Goal: Task Accomplishment & Management: Manage account settings

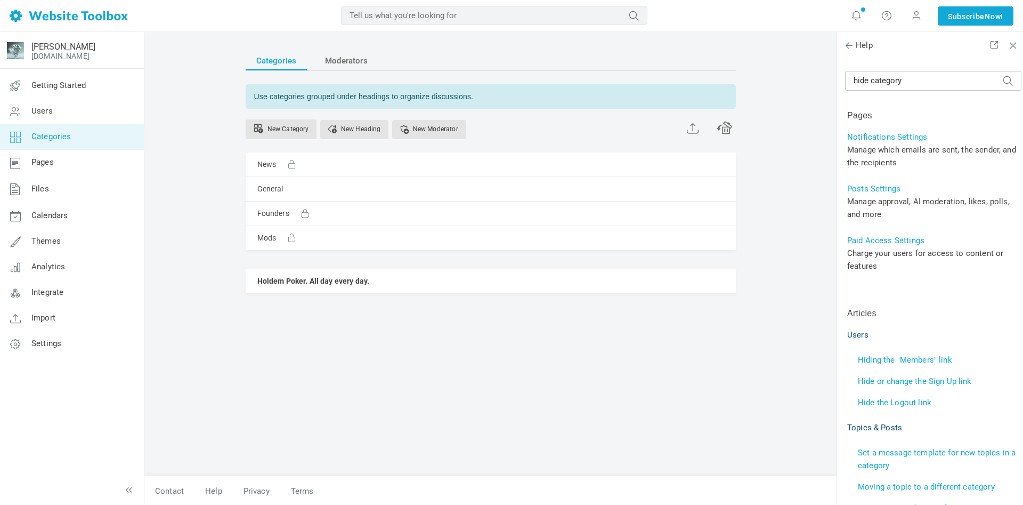
scroll to position [345, 0]
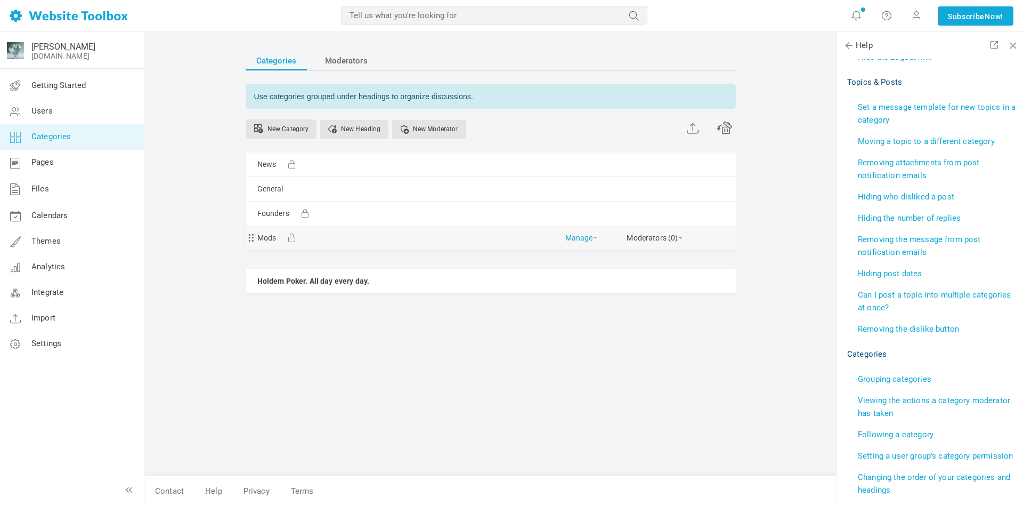
click at [579, 239] on link "Manage" at bounding box center [581, 235] width 32 height 19
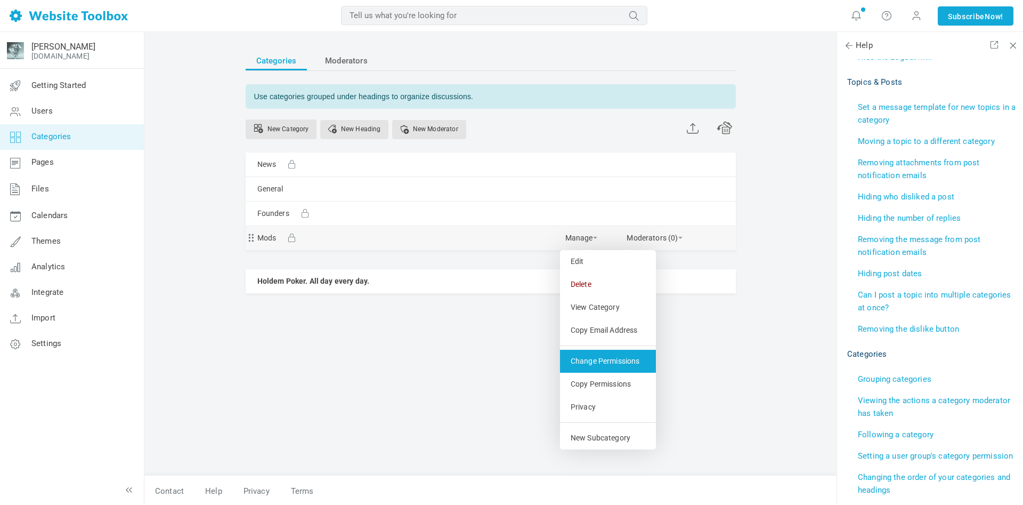
click at [610, 365] on link "Change Permissions" at bounding box center [608, 361] width 96 height 23
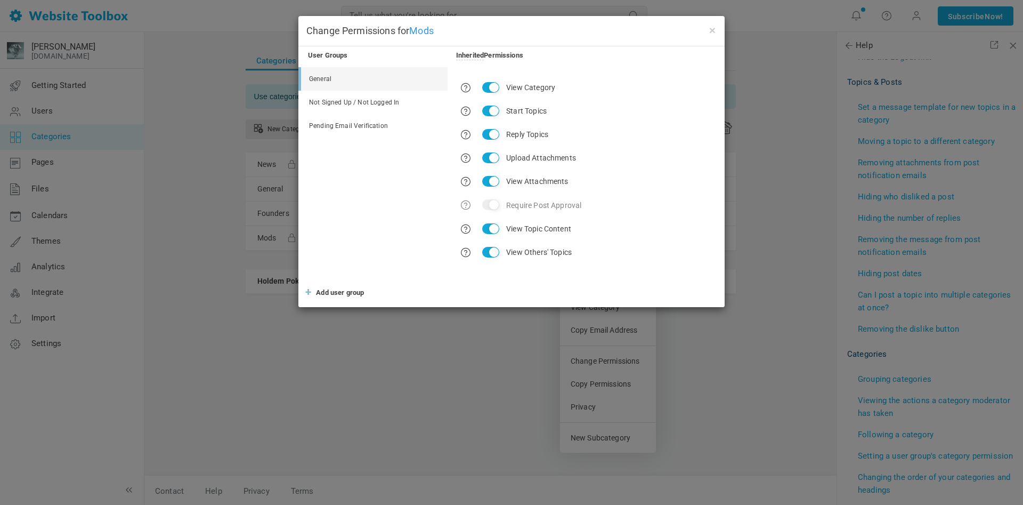
click at [494, 110] on input "Start Topics" at bounding box center [490, 111] width 17 height 11
checkbox input "false"
click at [496, 134] on input "Reply Topics" at bounding box center [490, 134] width 17 height 11
checkbox input "false"
click at [492, 157] on input "Upload Attachments" at bounding box center [490, 157] width 17 height 11
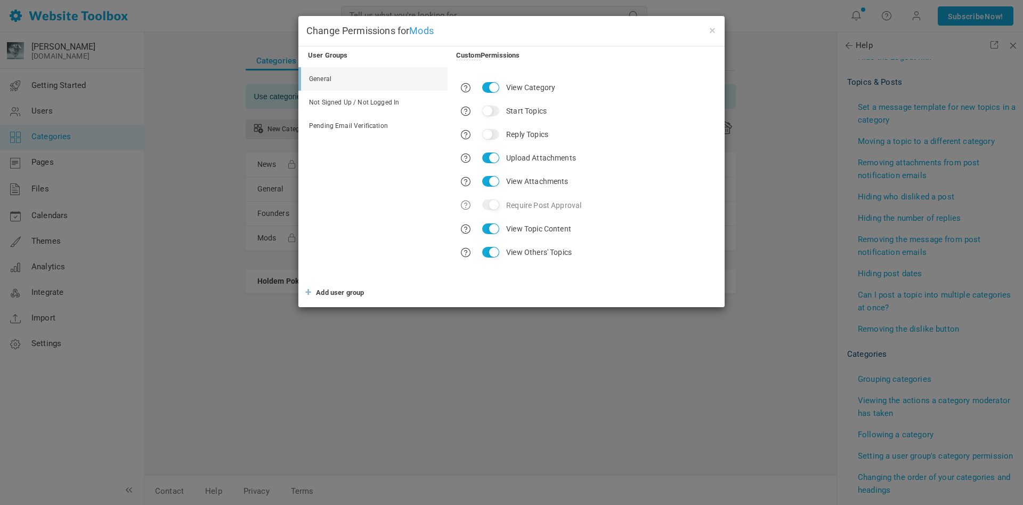
checkbox input "false"
click at [495, 179] on input "View Attachments" at bounding box center [490, 181] width 17 height 11
checkbox input "false"
click at [496, 225] on input "View Topic Content" at bounding box center [490, 228] width 17 height 11
checkbox input "false"
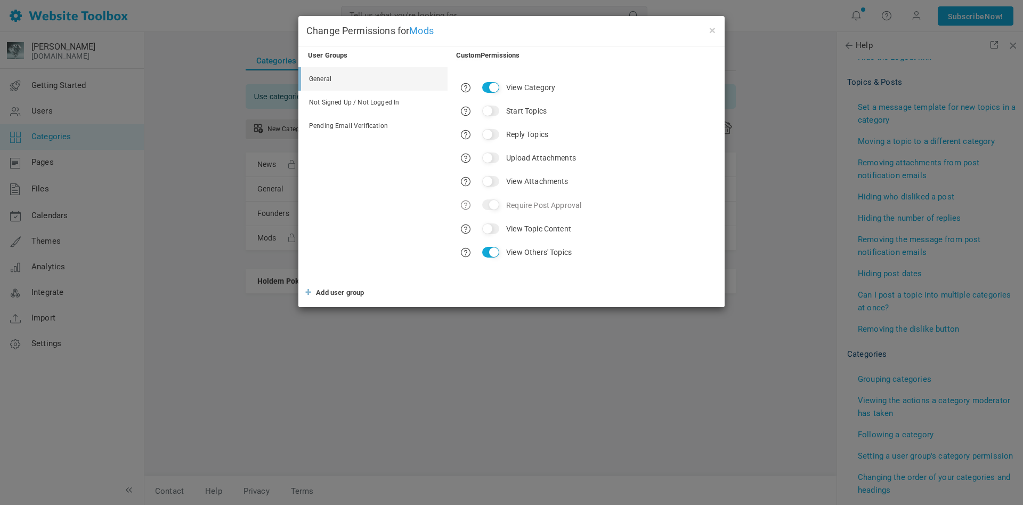
click at [492, 250] on input "View Others' Topics" at bounding box center [490, 252] width 17 height 11
checkbox input "false"
click at [497, 87] on input "View Category" at bounding box center [490, 87] width 17 height 11
checkbox input "false"
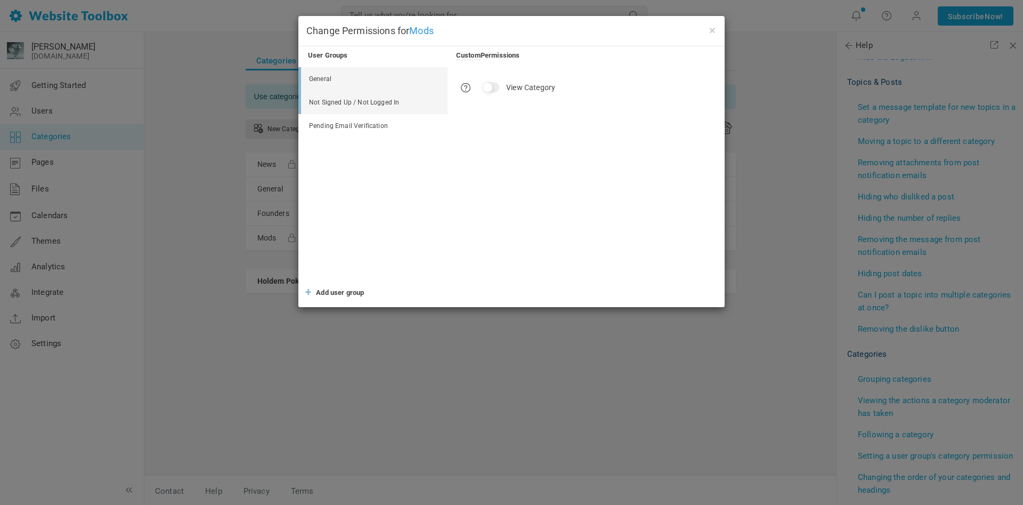
click at [390, 103] on link "Not Signed Up / Not Logged In" at bounding box center [374, 102] width 147 height 23
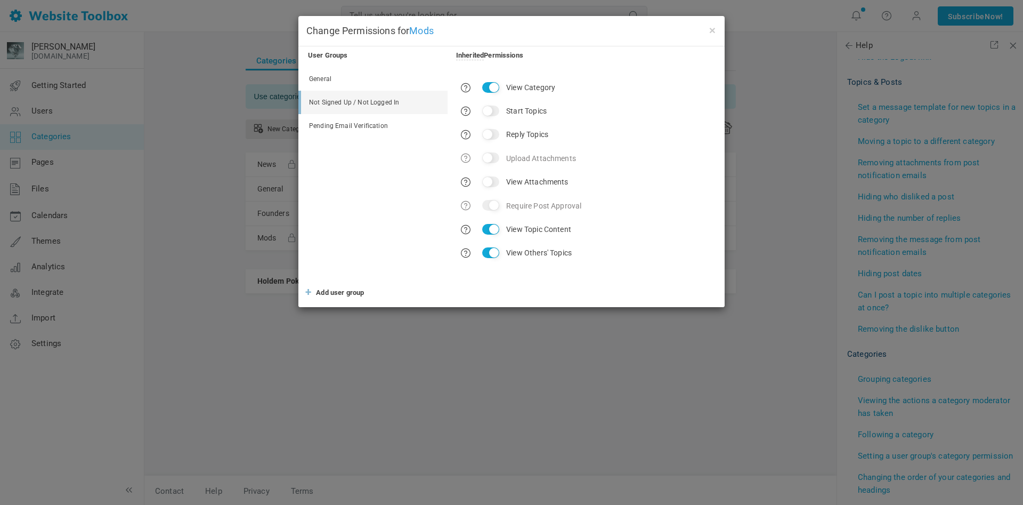
click at [493, 87] on input "View Category" at bounding box center [490, 87] width 17 height 11
checkbox input "false"
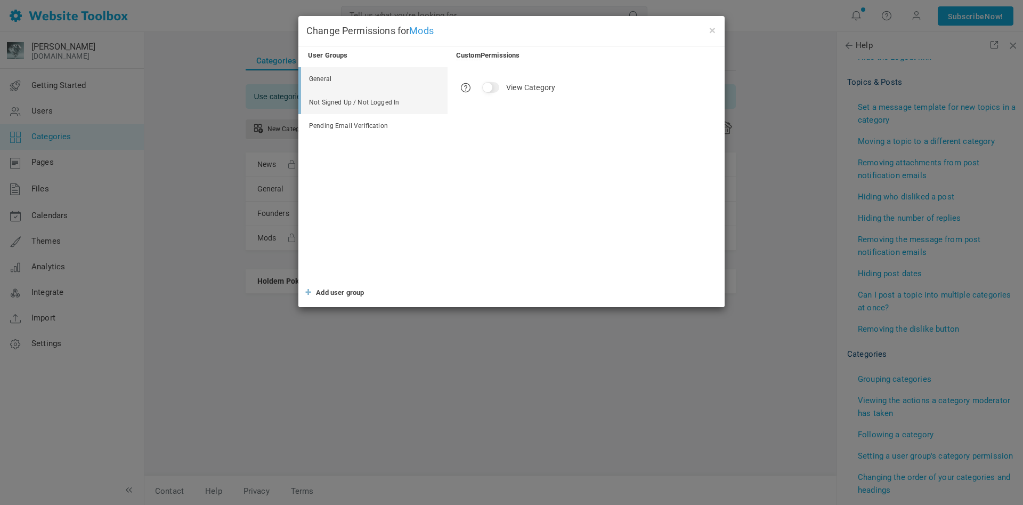
click at [327, 84] on link "General" at bounding box center [374, 78] width 147 height 23
click at [490, 88] on input "View Category" at bounding box center [490, 87] width 17 height 11
checkbox input "true"
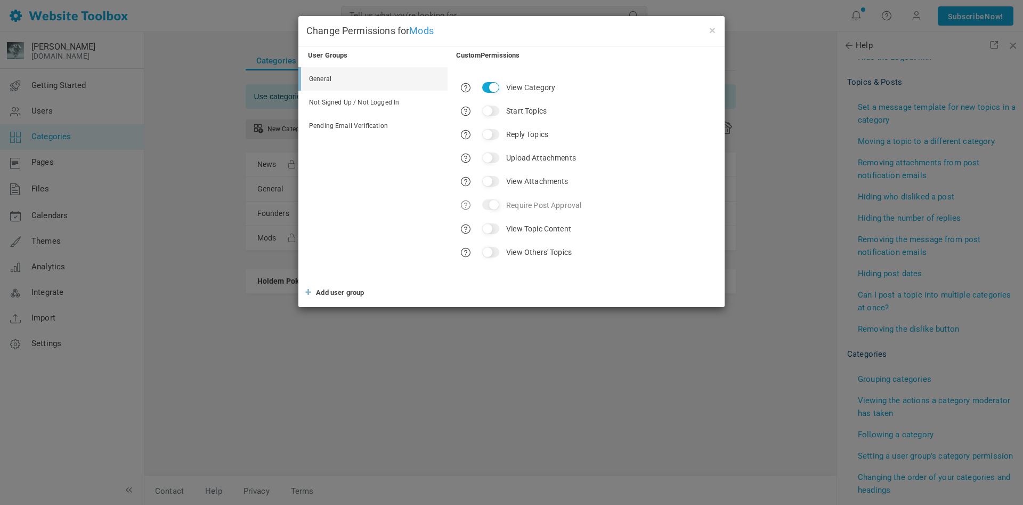
click at [357, 294] on span "Add user group" at bounding box center [340, 292] width 48 height 8
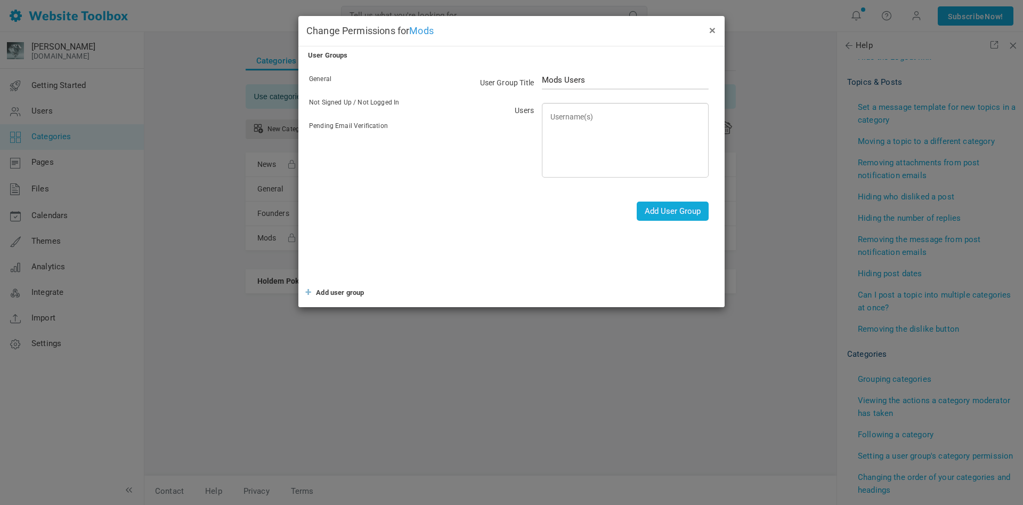
click at [714, 31] on button "×" at bounding box center [712, 30] width 9 height 12
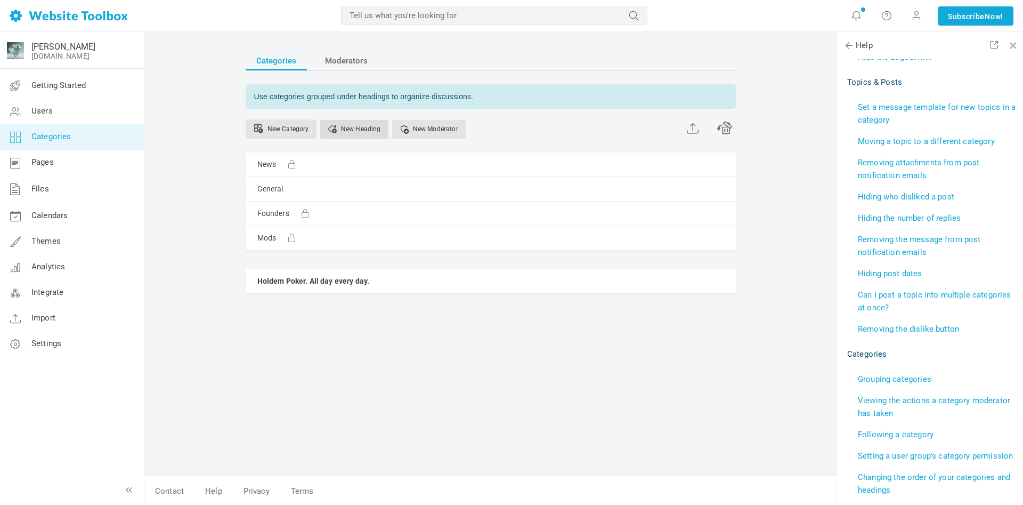
click at [355, 128] on link "New Heading" at bounding box center [354, 129] width 69 height 19
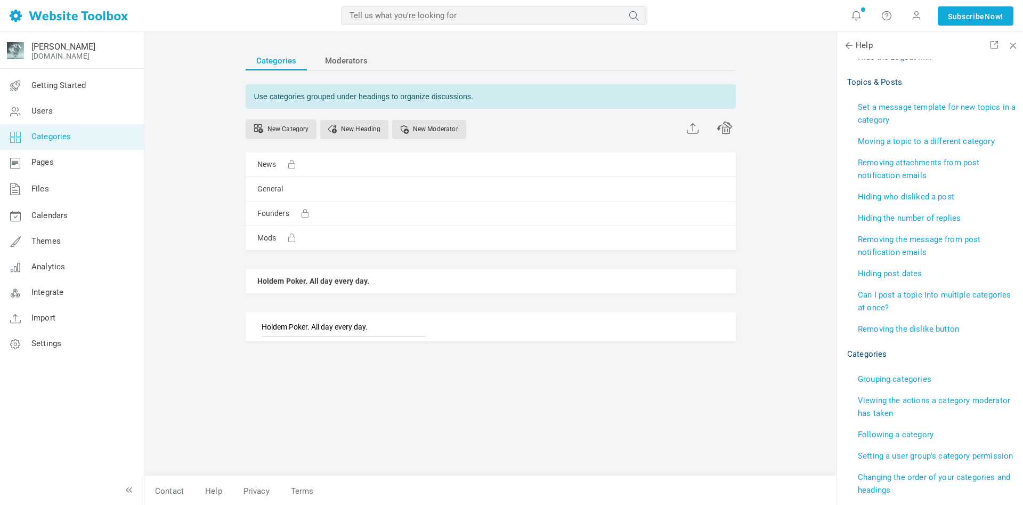
type input "Holdem Poker. All day every day."
click at [583, 278] on link "Manage" at bounding box center [581, 278] width 32 height 19
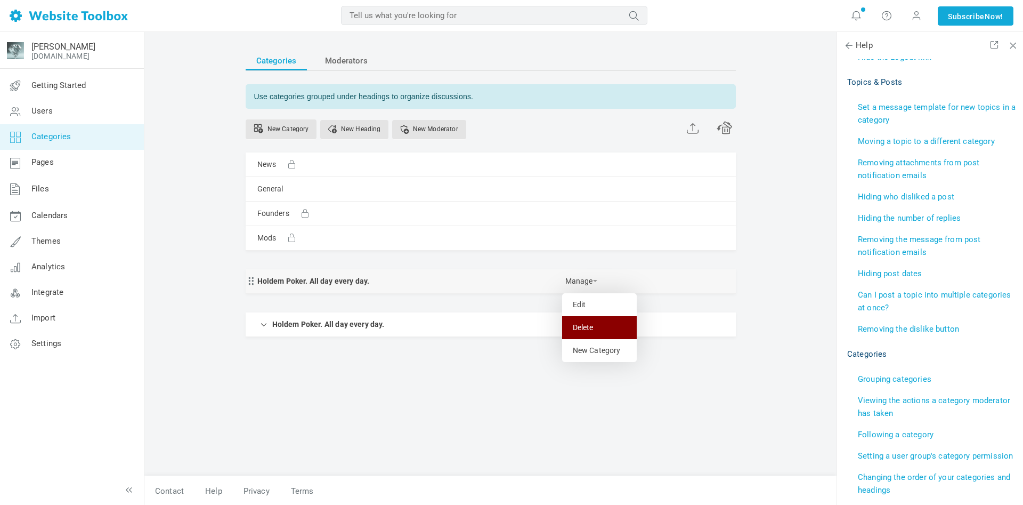
click at [579, 322] on link "Delete" at bounding box center [599, 327] width 75 height 23
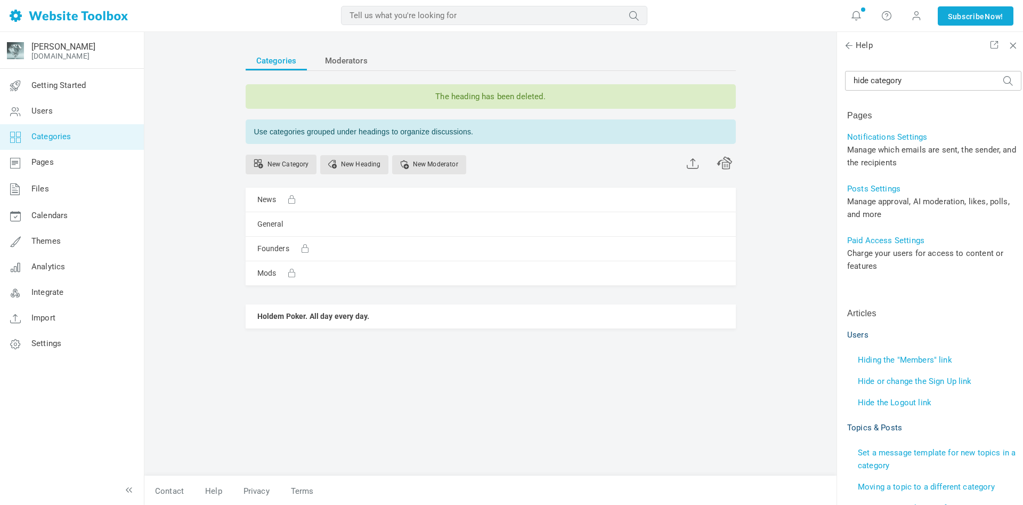
scroll to position [345, 0]
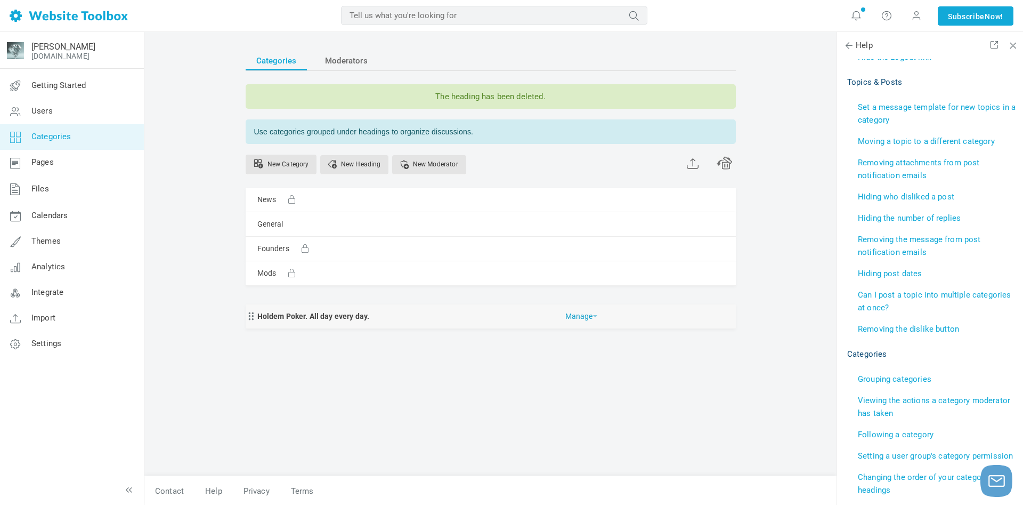
click at [576, 321] on link "Manage" at bounding box center [581, 313] width 32 height 19
click at [594, 345] on link "Edit" at bounding box center [599, 339] width 75 height 23
click at [548, 377] on div "Categories Moderators The heading has been deleted. Use categories grouped unde…" at bounding box center [491, 257] width 506 height 435
click at [586, 273] on link "Manage" at bounding box center [581, 270] width 32 height 19
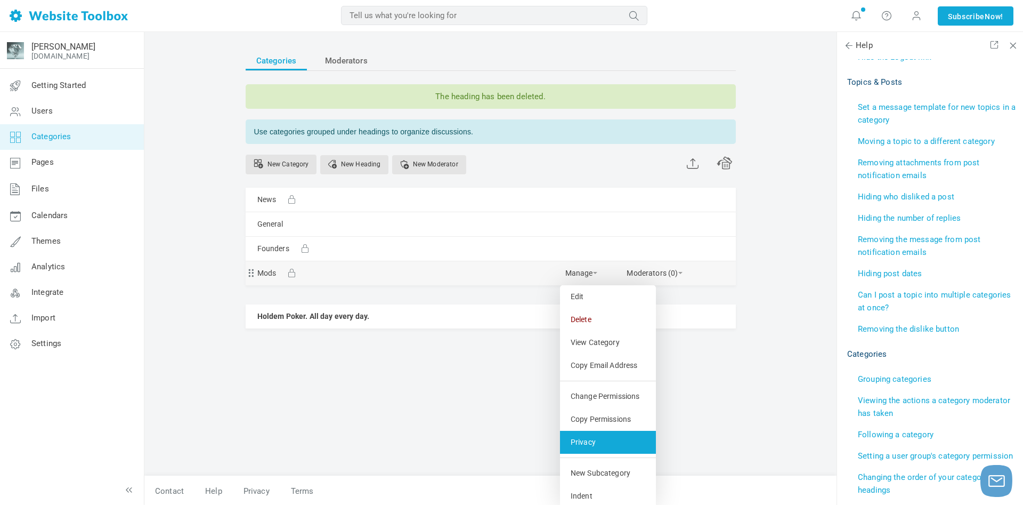
click at [587, 447] on link "Privacy" at bounding box center [608, 442] width 96 height 23
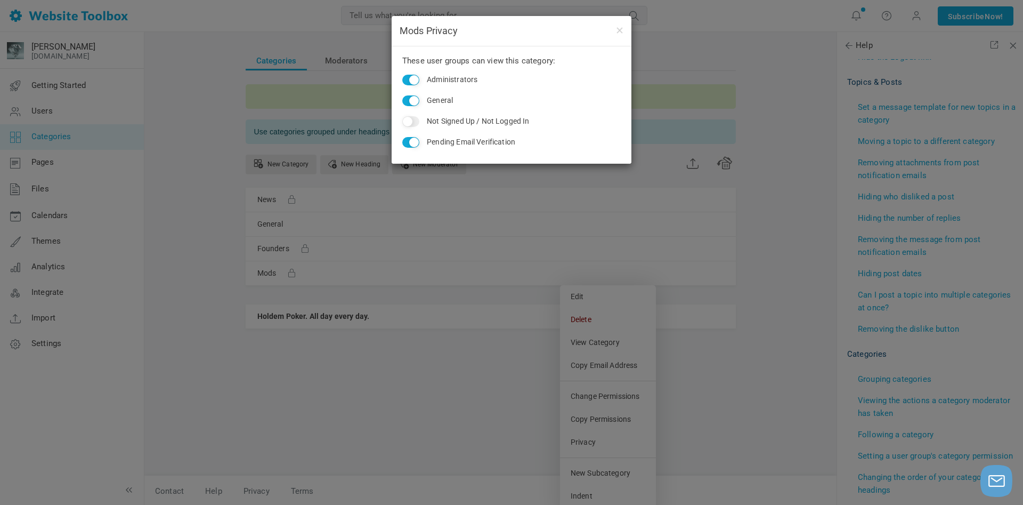
click at [412, 101] on input "General" at bounding box center [410, 100] width 17 height 11
checkbox input "false"
click at [621, 31] on button "button" at bounding box center [619, 30] width 9 height 12
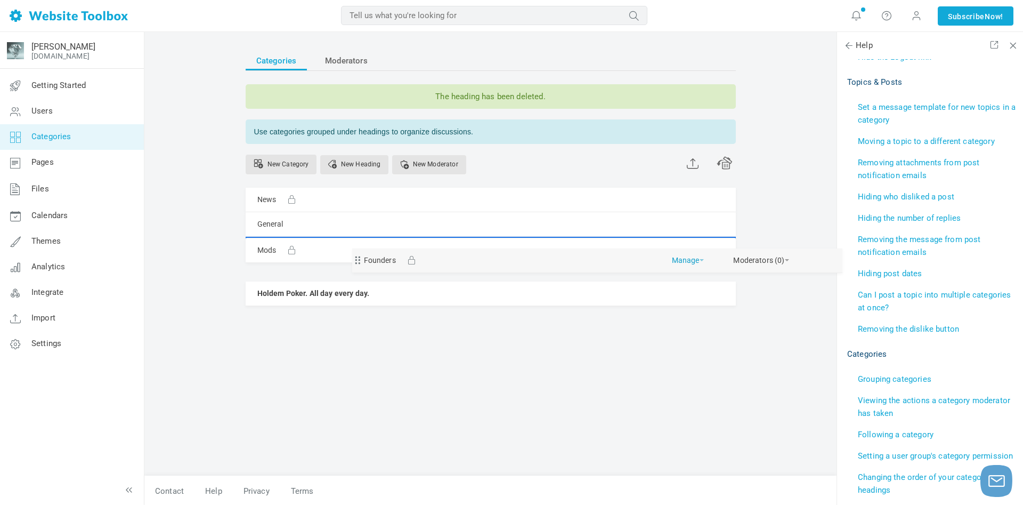
click at [568, 248] on ul "News Manage Edit Delete View Category Change Permissions Copy Permissions Priva…" at bounding box center [491, 247] width 490 height 118
click at [578, 250] on ul "News Manage Edit Delete View Category Change Permissions Copy Permissions Priva…" at bounding box center [491, 247] width 490 height 118
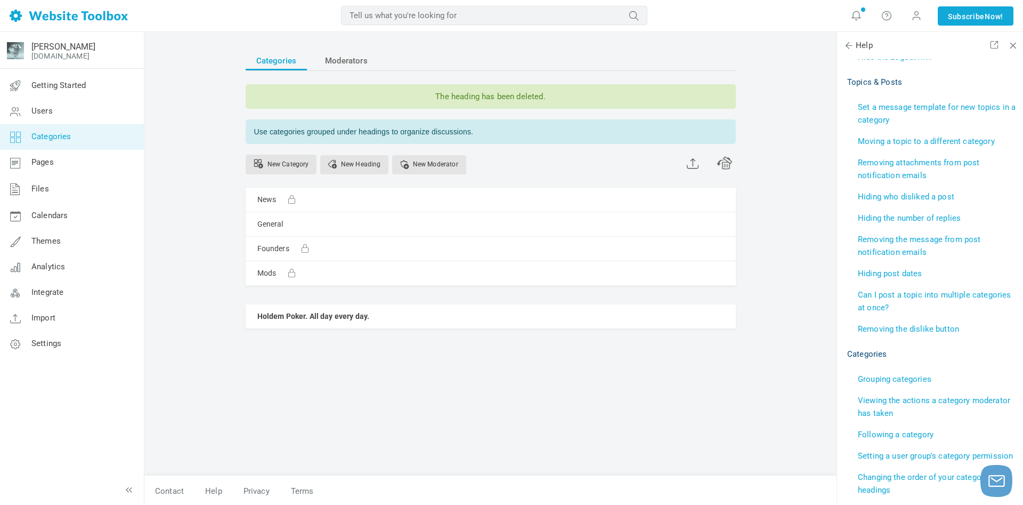
click at [0, 0] on link "Manage" at bounding box center [0, 0] width 0 height 0
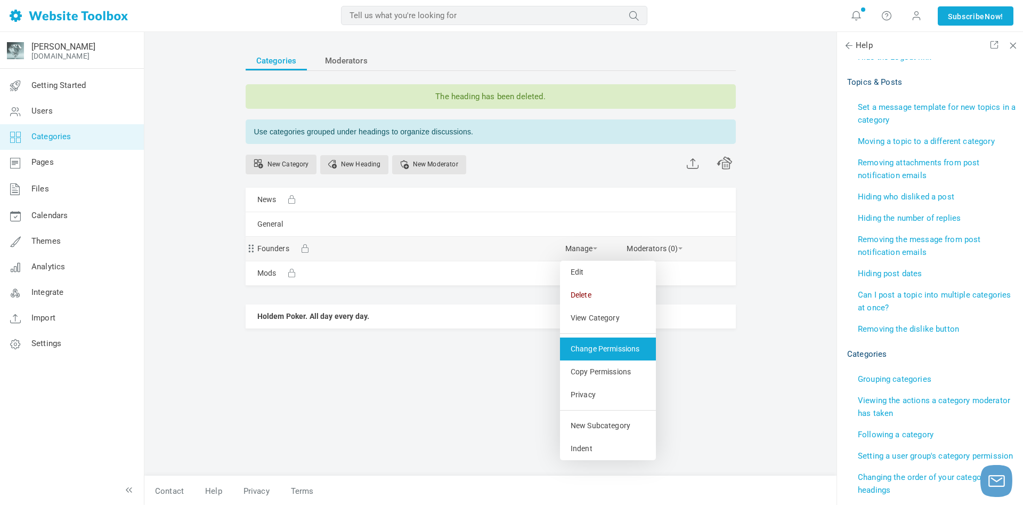
click at [626, 360] on link "Change Permissions" at bounding box center [608, 348] width 96 height 23
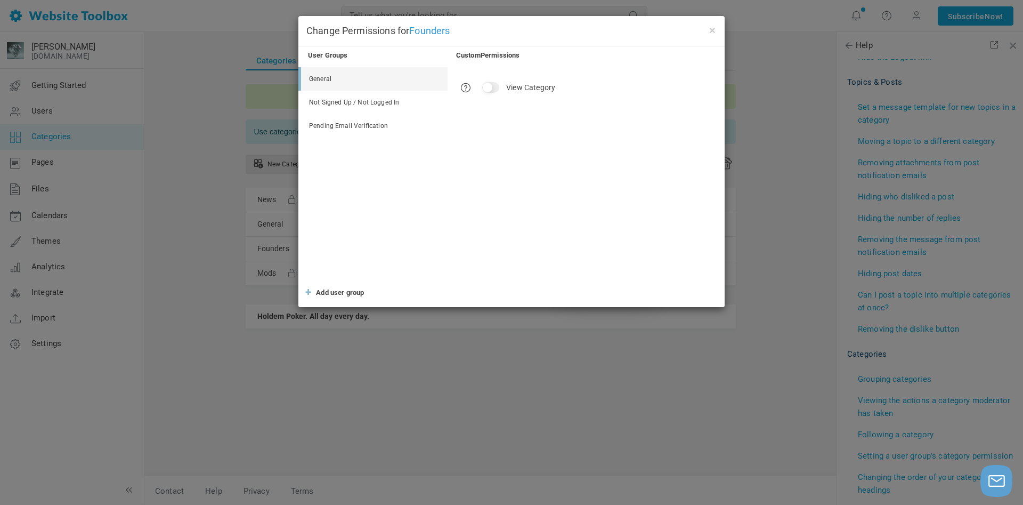
click at [486, 89] on input "View Category" at bounding box center [490, 87] width 17 height 11
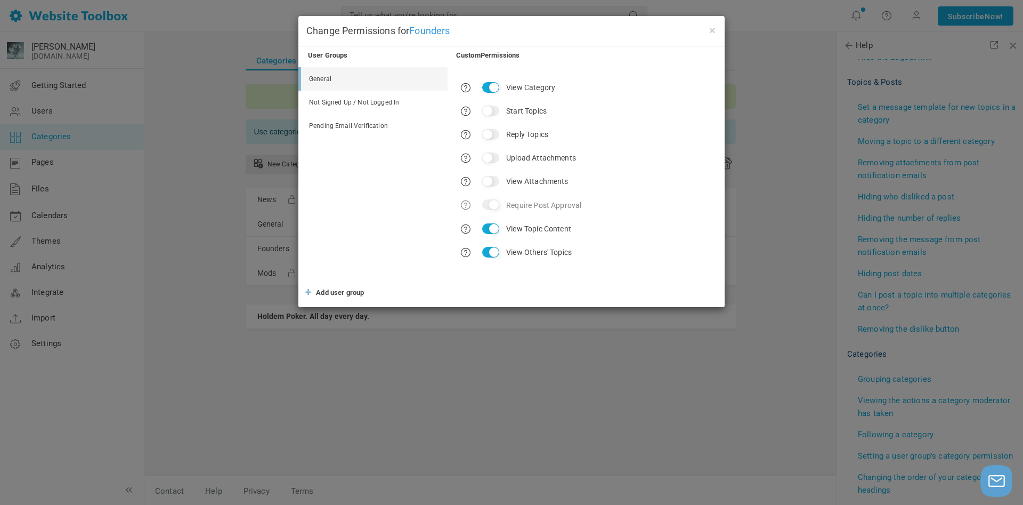
click at [493, 87] on input "View Category" at bounding box center [490, 87] width 17 height 11
checkbox input "false"
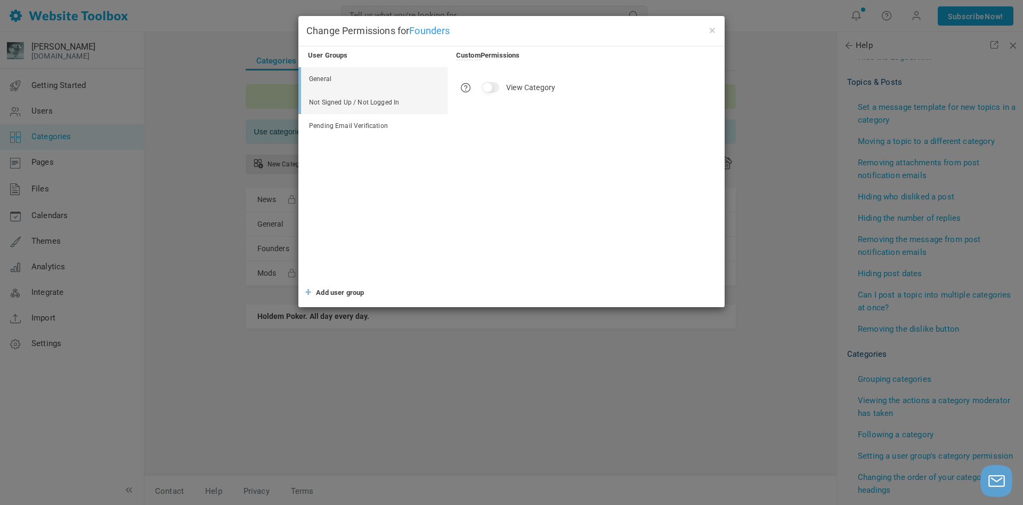
click at [389, 103] on link "Not Signed Up / Not Logged In" at bounding box center [374, 102] width 147 height 23
click at [374, 127] on link "Pending Email Verification" at bounding box center [374, 125] width 147 height 23
click at [710, 28] on button "×" at bounding box center [712, 30] width 9 height 12
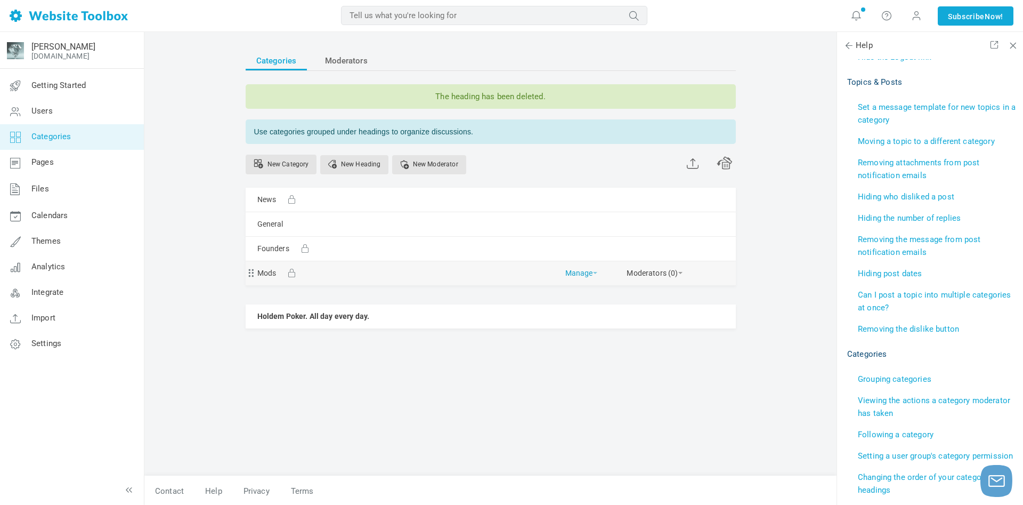
click at [577, 272] on link "Manage" at bounding box center [581, 270] width 32 height 19
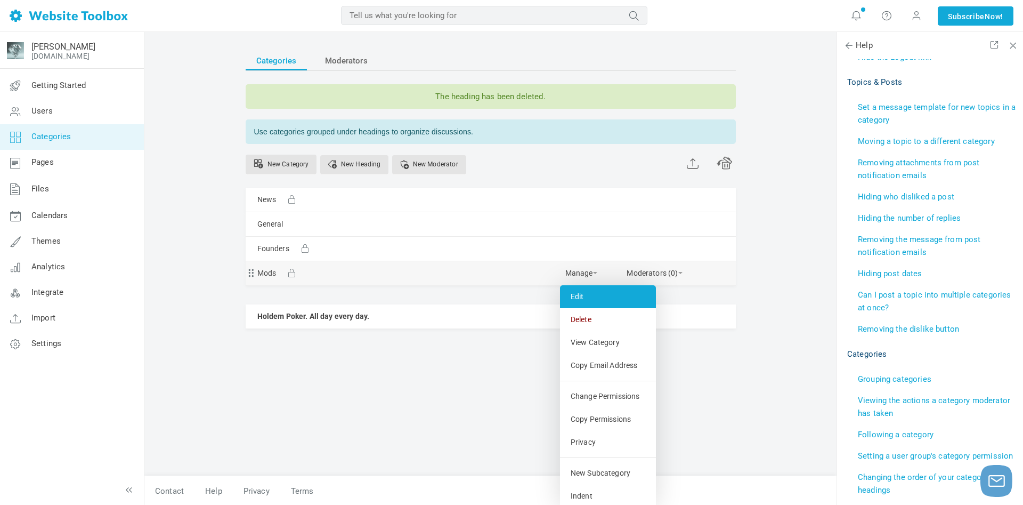
click at [616, 298] on link "Edit" at bounding box center [608, 296] width 96 height 23
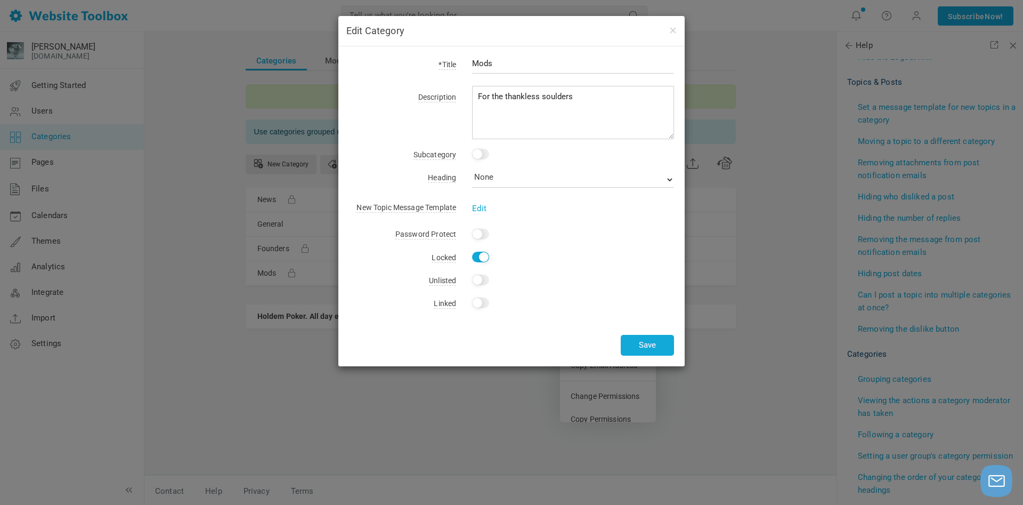
click at [480, 281] on input "Yes" at bounding box center [480, 279] width 17 height 11
checkbox input "true"
click at [476, 302] on input "Yes" at bounding box center [480, 302] width 17 height 11
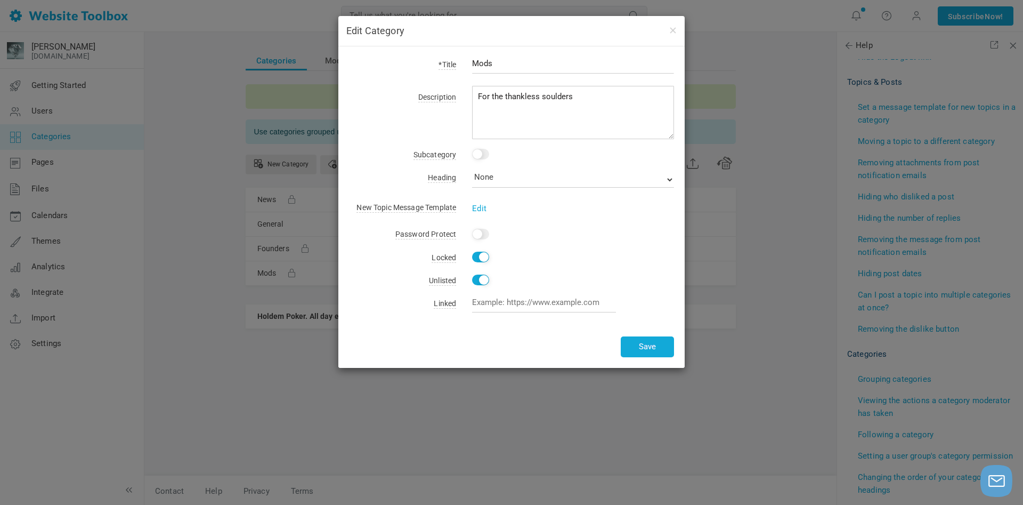
click at [448, 301] on span "Linked" at bounding box center [445, 304] width 22 height 10
click at [476, 303] on input "Yes" at bounding box center [480, 302] width 17 height 11
click at [474, 303] on input "text" at bounding box center [544, 302] width 144 height 20
checkbox input "false"
click at [451, 303] on span "Linked" at bounding box center [445, 304] width 22 height 10
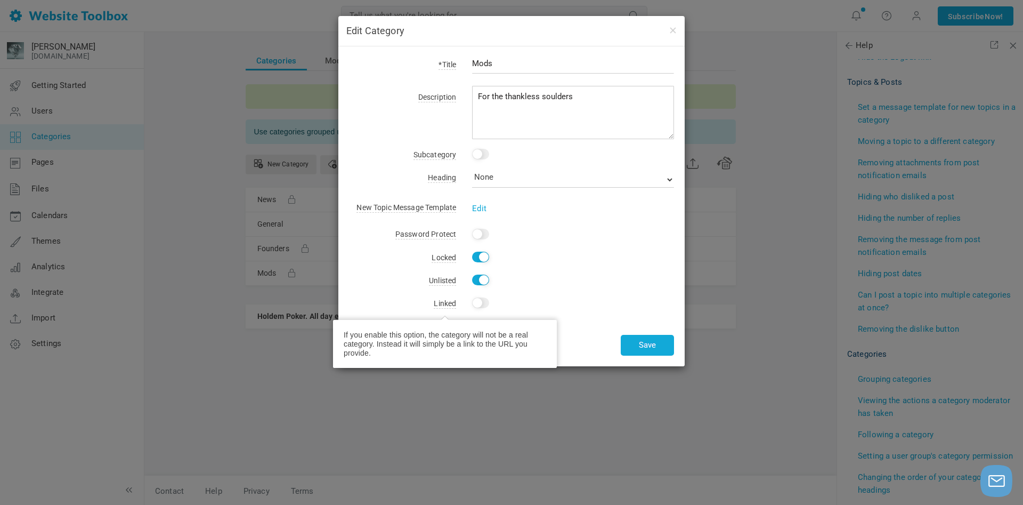
click at [439, 299] on span "Linked" at bounding box center [445, 304] width 22 height 10
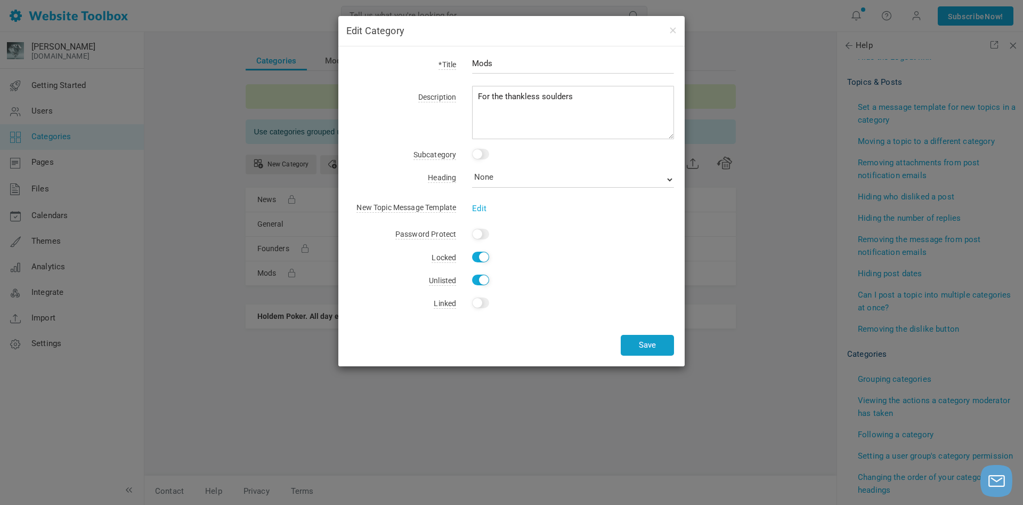
click at [643, 344] on button "Save" at bounding box center [647, 345] width 53 height 21
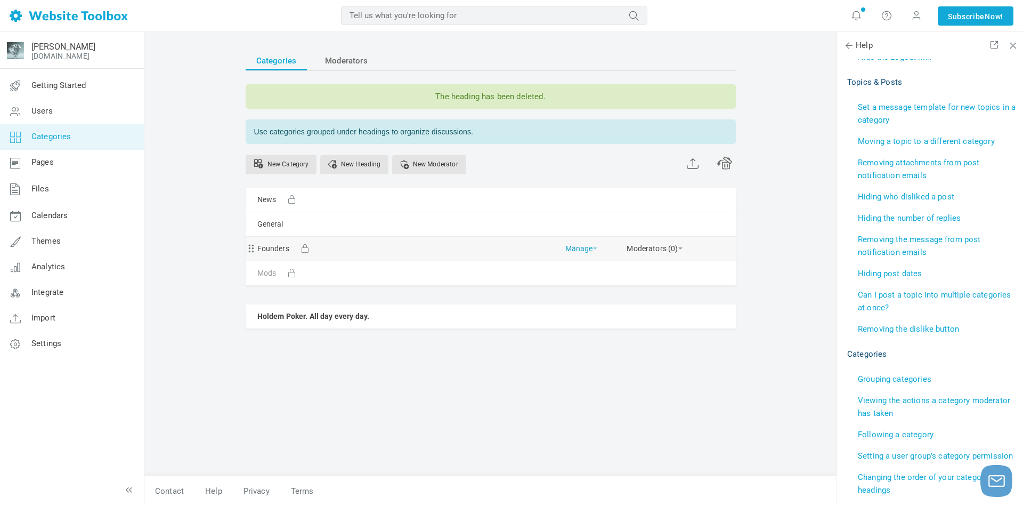
click at [574, 247] on link "Manage" at bounding box center [581, 246] width 32 height 19
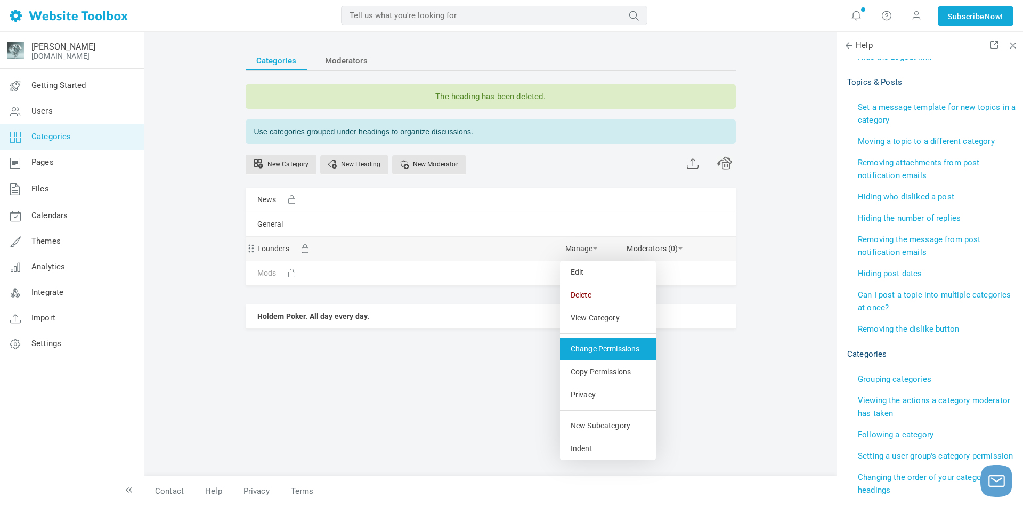
click at [625, 355] on link "Change Permissions" at bounding box center [608, 348] width 96 height 23
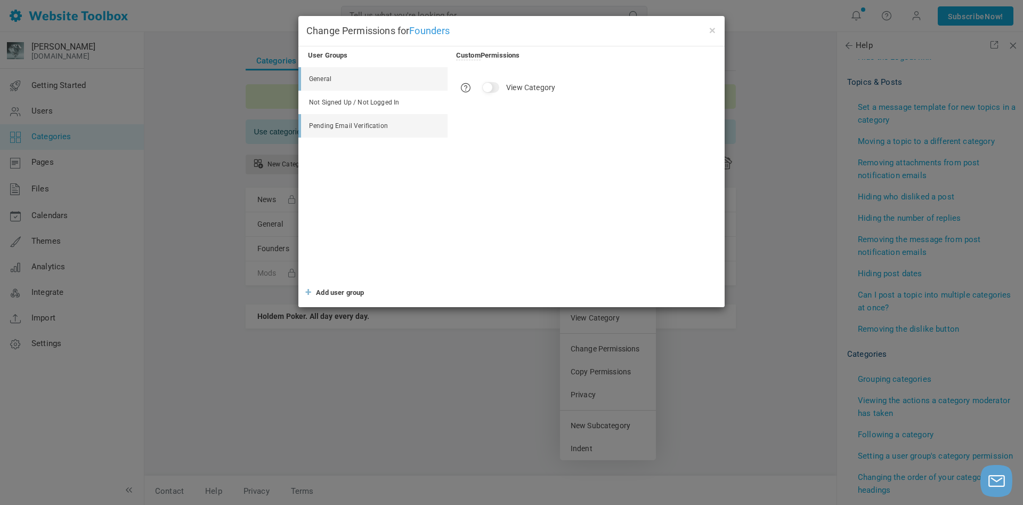
click at [338, 78] on link "General" at bounding box center [374, 78] width 147 height 23
click at [710, 32] on button "×" at bounding box center [712, 30] width 9 height 12
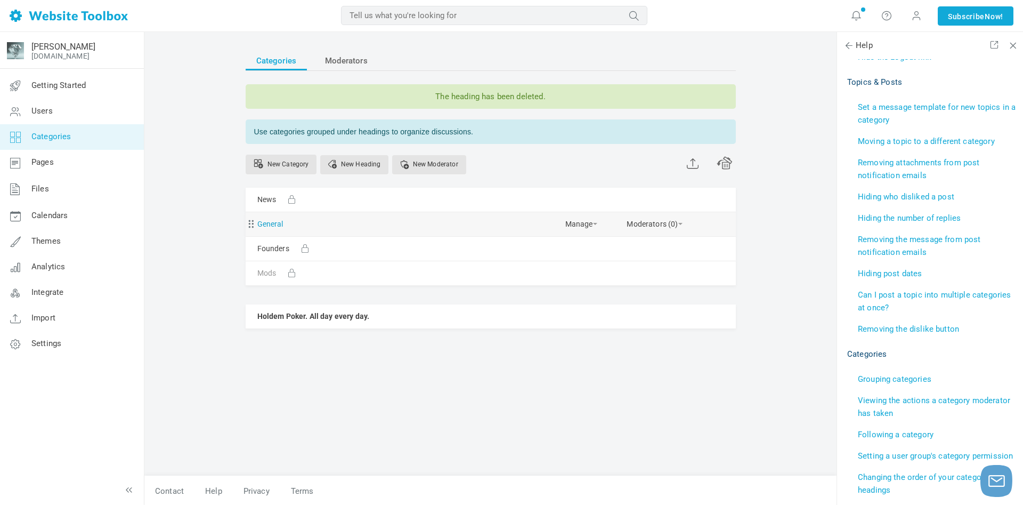
click at [275, 224] on link "General" at bounding box center [270, 223] width 26 height 13
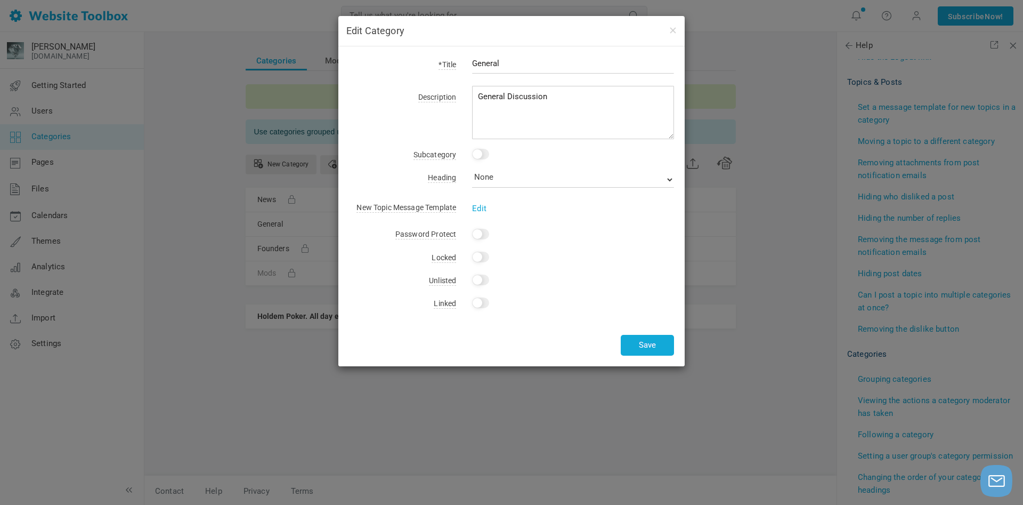
click at [476, 280] on input "Yes" at bounding box center [480, 279] width 17 height 11
click at [481, 273] on div "Yes" at bounding box center [565, 280] width 218 height 15
click at [481, 278] on input "Yes" at bounding box center [480, 279] width 17 height 11
checkbox input "false"
click at [673, 29] on button "button" at bounding box center [672, 30] width 9 height 12
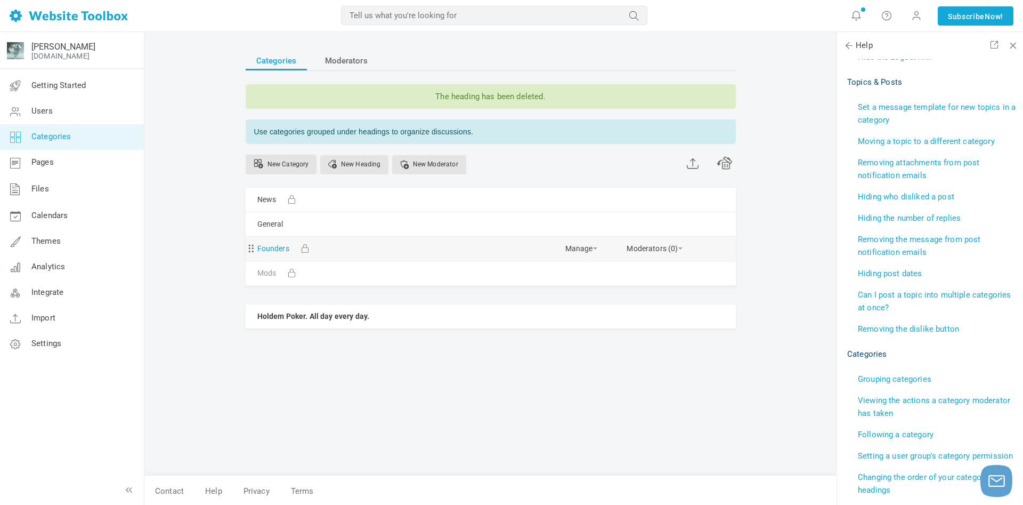
click at [271, 251] on link "Founders" at bounding box center [273, 248] width 32 height 13
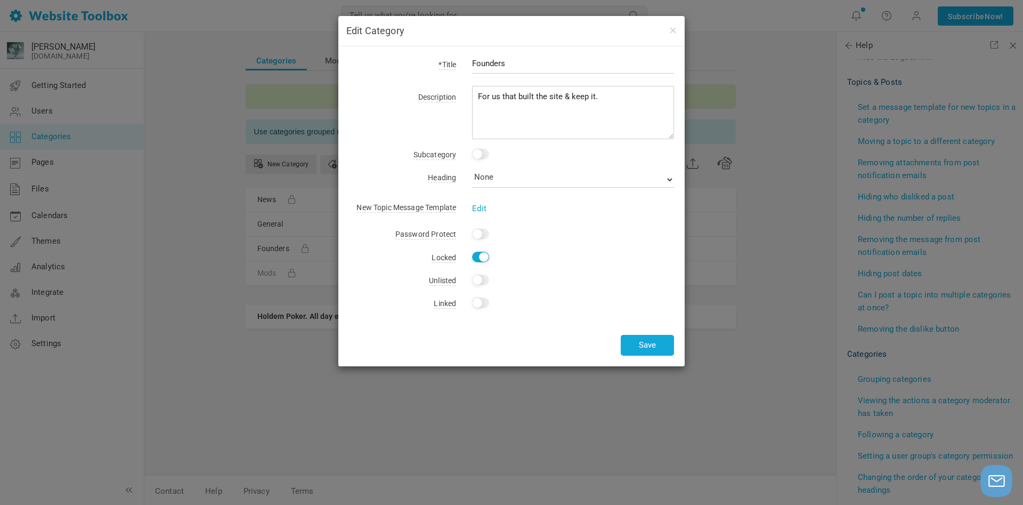
click at [479, 282] on input "Yes" at bounding box center [480, 279] width 17 height 11
checkbox input "true"
click at [645, 346] on button "Save" at bounding box center [647, 345] width 53 height 21
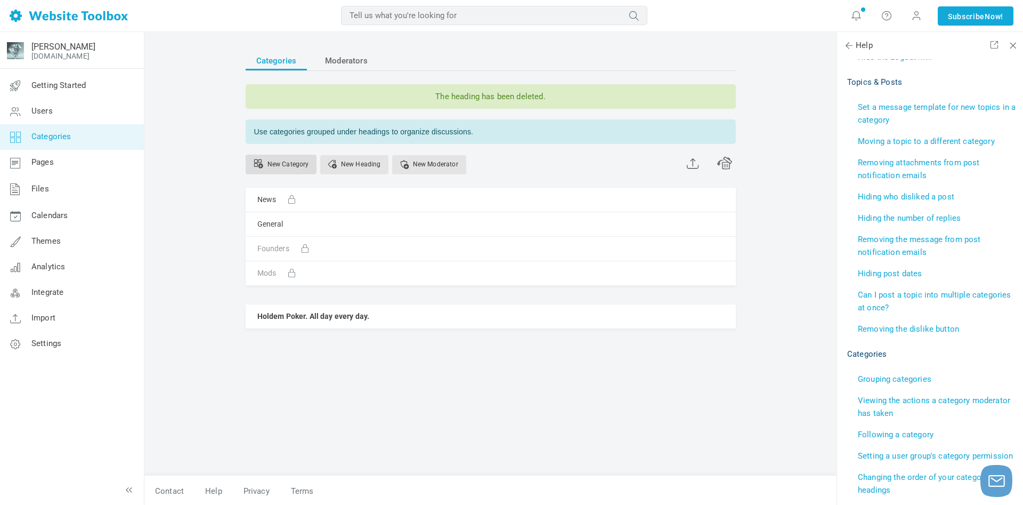
click at [275, 164] on link "New Category" at bounding box center [281, 165] width 71 height 20
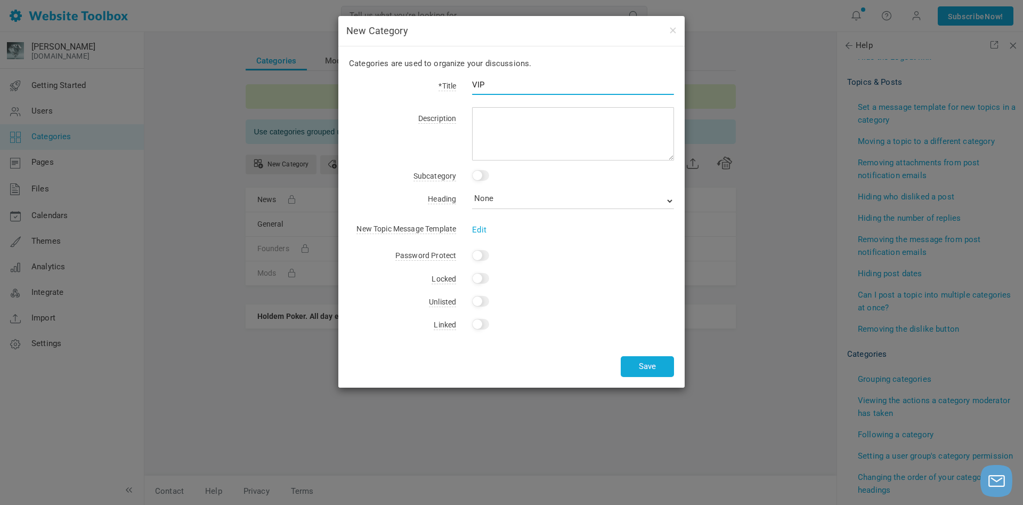
type input "VIP"
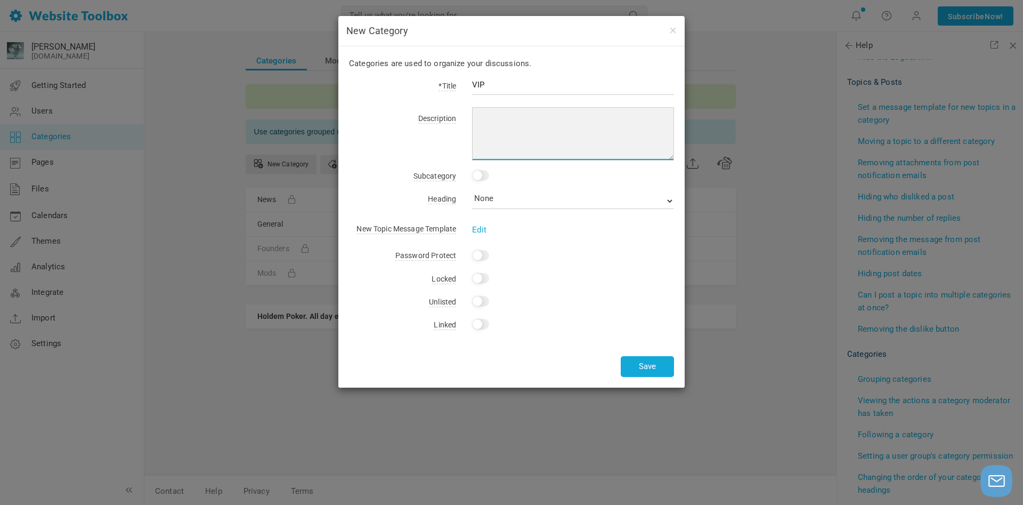
click at [530, 122] on textarea at bounding box center [573, 133] width 202 height 53
click at [490, 125] on textarea at bounding box center [573, 133] width 202 height 53
paste textarea "For the elite"
type textarea "For the elite."
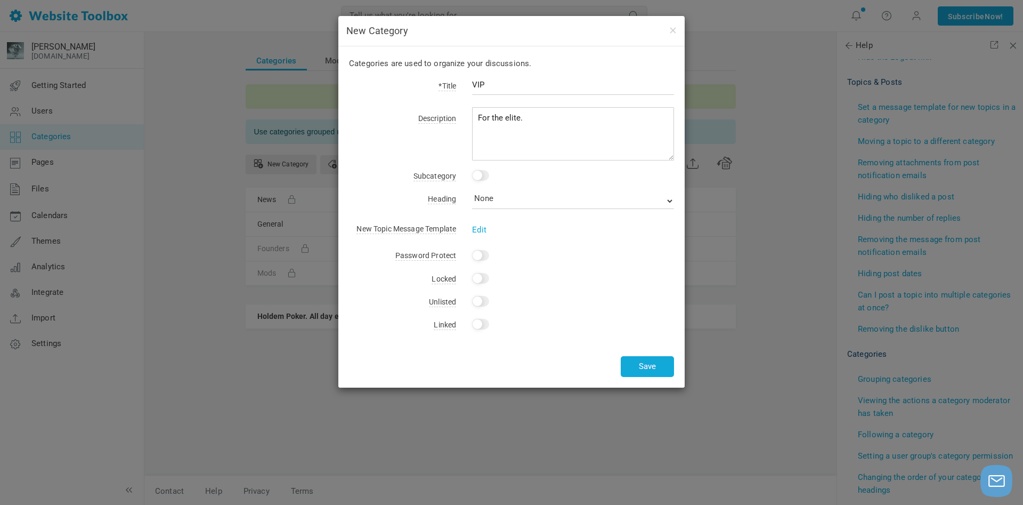
click at [477, 278] on input "Yes" at bounding box center [480, 278] width 17 height 11
checkbox input "true"
click at [481, 257] on input "Yes" at bounding box center [480, 255] width 17 height 11
checkbox input "false"
click at [383, 303] on label "Unlisted" at bounding box center [402, 301] width 107 height 15
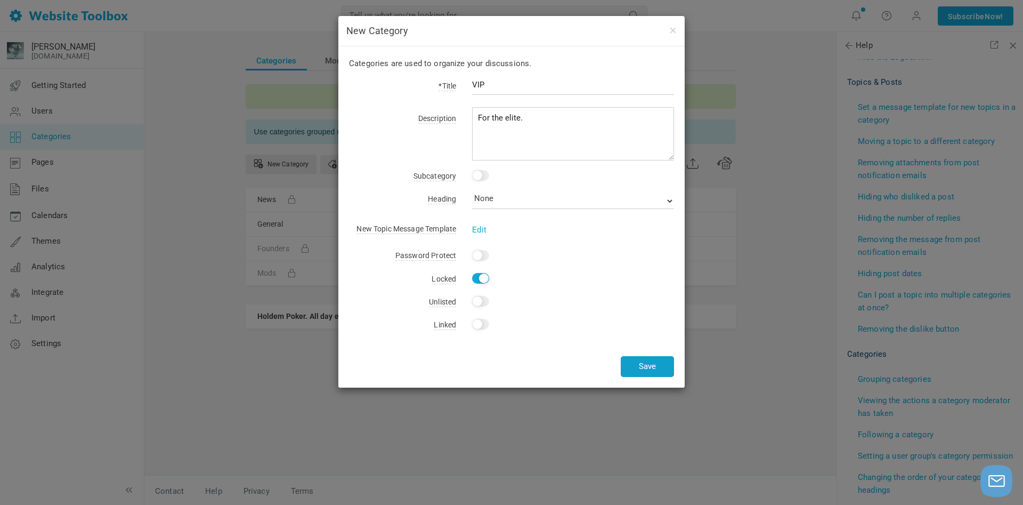
click at [638, 365] on button "Save" at bounding box center [647, 366] width 53 height 21
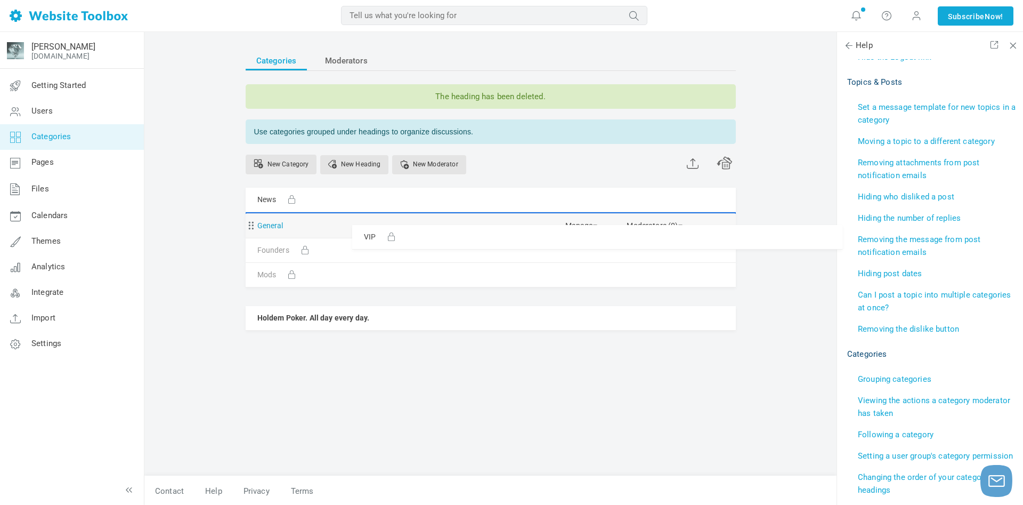
drag, startPoint x: 252, startPoint y: 297, endPoint x: 269, endPoint y: 224, distance: 74.3
click at [269, 224] on ul "News Manage Edit Delete View Category Change Permissions Copy Permissions Priva…" at bounding box center [491, 259] width 490 height 143
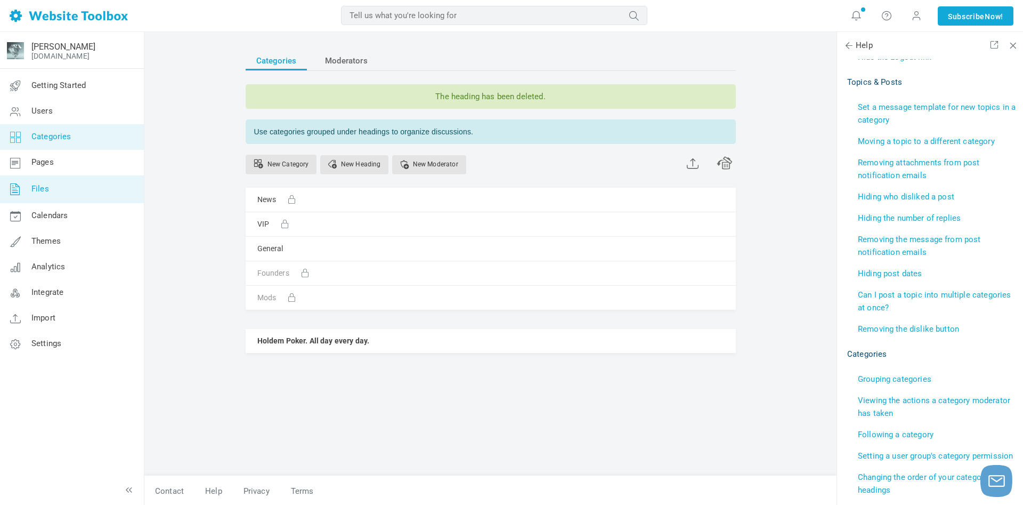
click at [57, 193] on link "Files" at bounding box center [71, 189] width 144 height 28
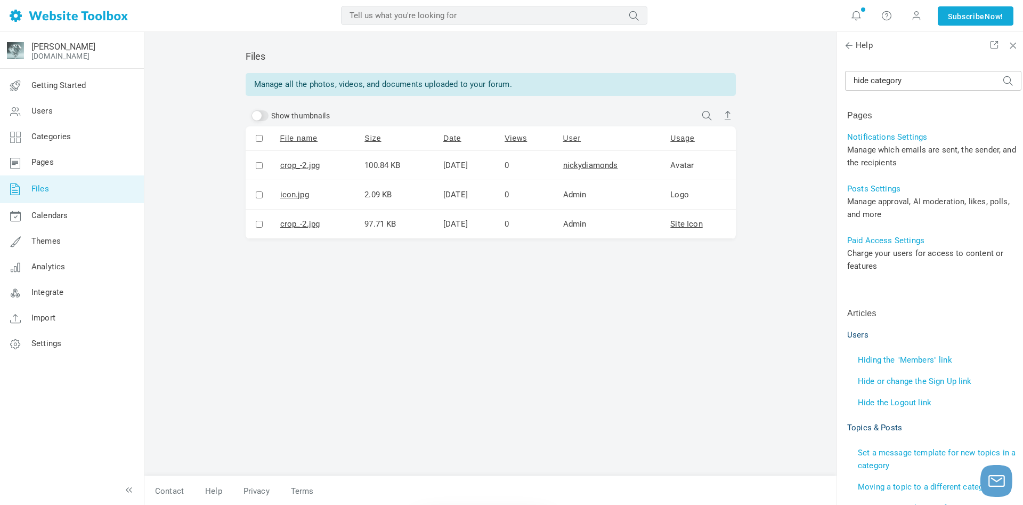
scroll to position [345, 0]
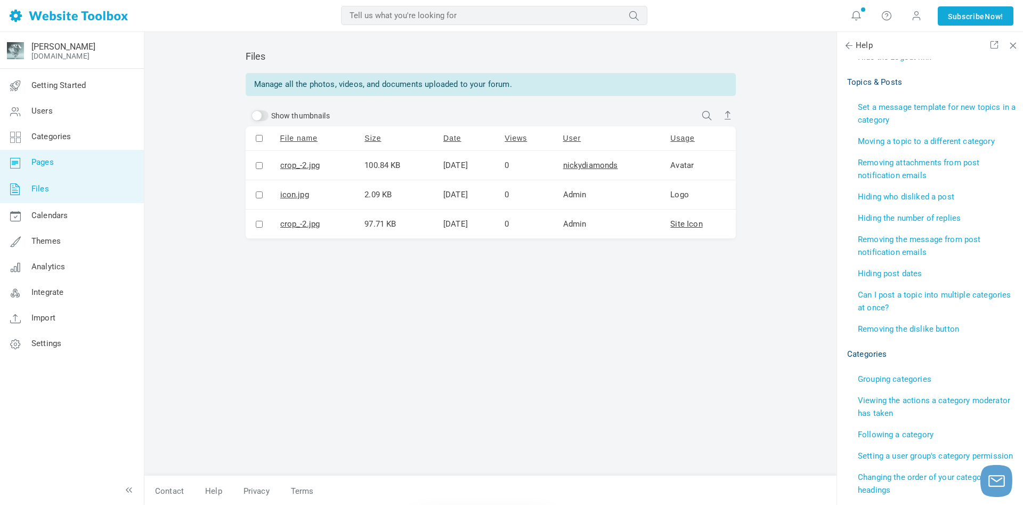
click at [43, 164] on span "Pages" at bounding box center [42, 162] width 22 height 10
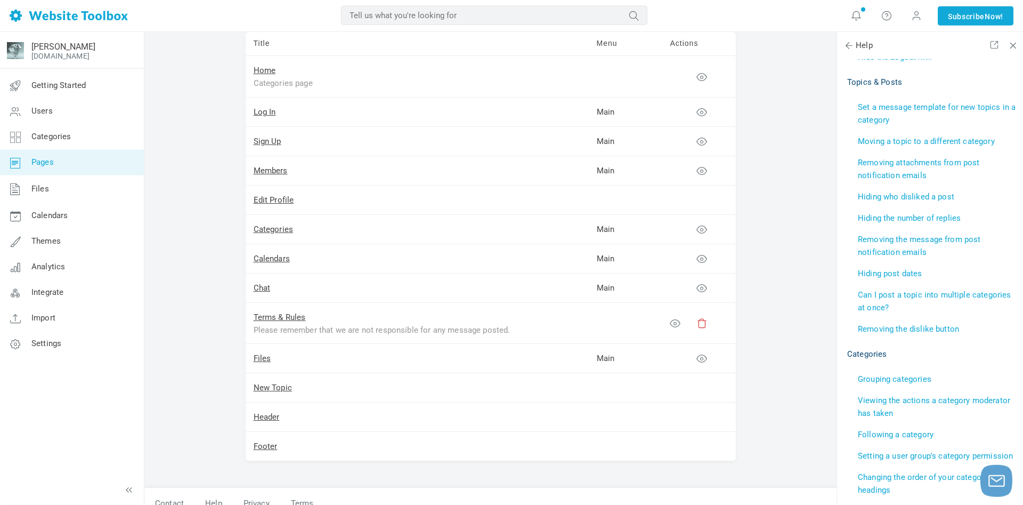
scroll to position [98, 0]
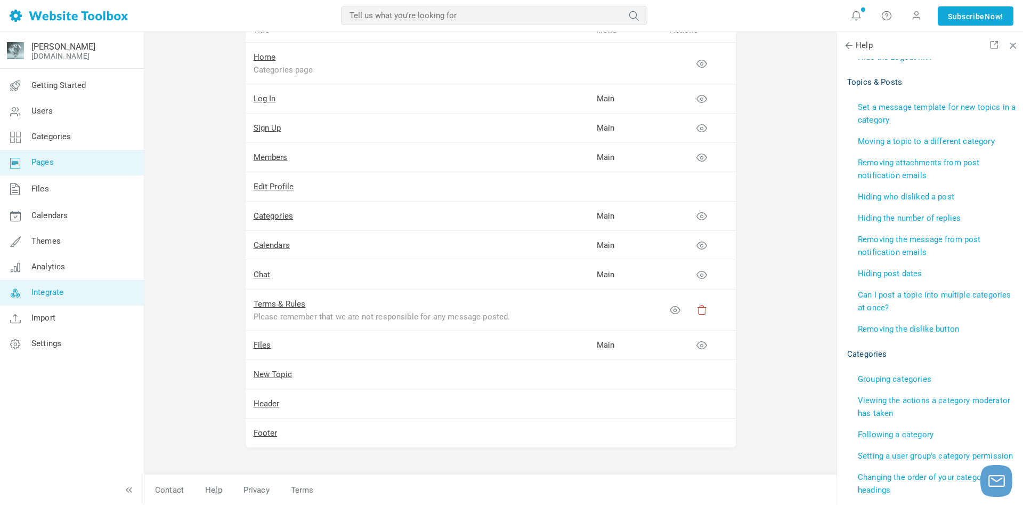
click at [55, 290] on span "Integrate" at bounding box center [47, 292] width 32 height 10
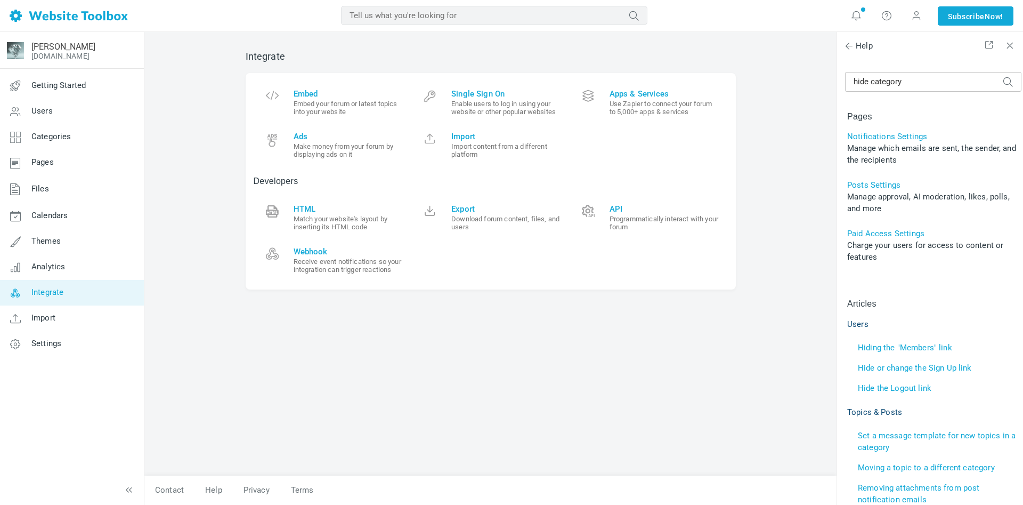
scroll to position [345, 0]
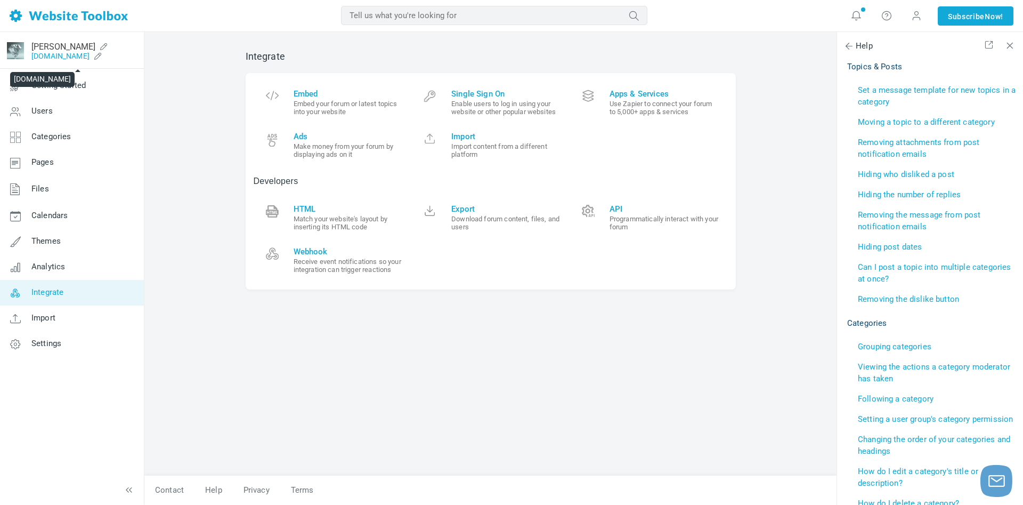
click at [90, 55] on link "[DOMAIN_NAME]" at bounding box center [60, 56] width 58 height 9
click at [612, 211] on span "API" at bounding box center [665, 209] width 110 height 10
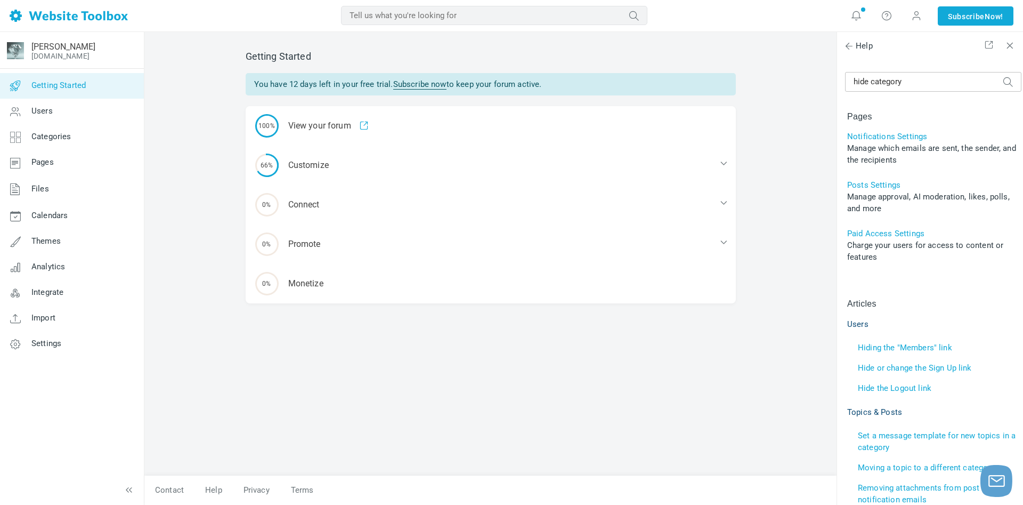
scroll to position [345, 0]
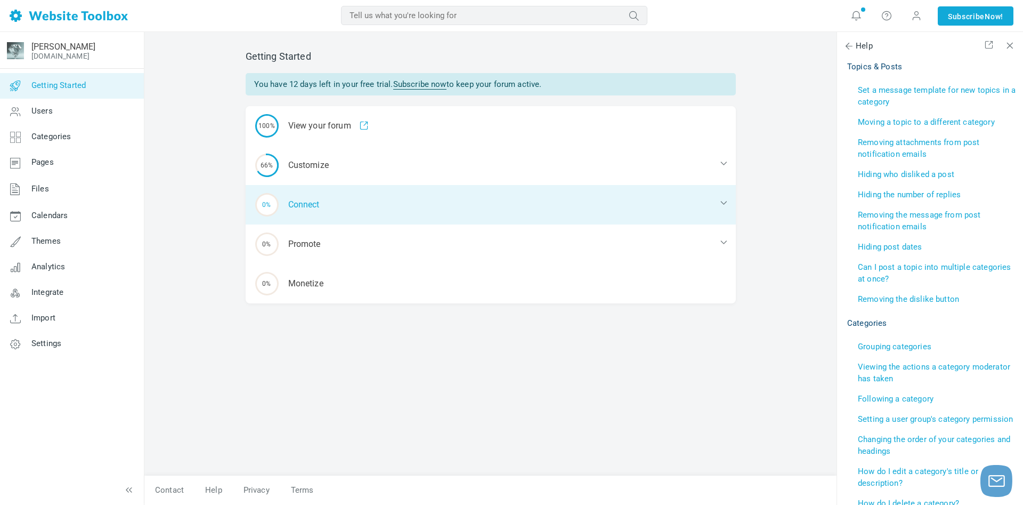
click at [303, 203] on div "0% Connect" at bounding box center [491, 204] width 490 height 39
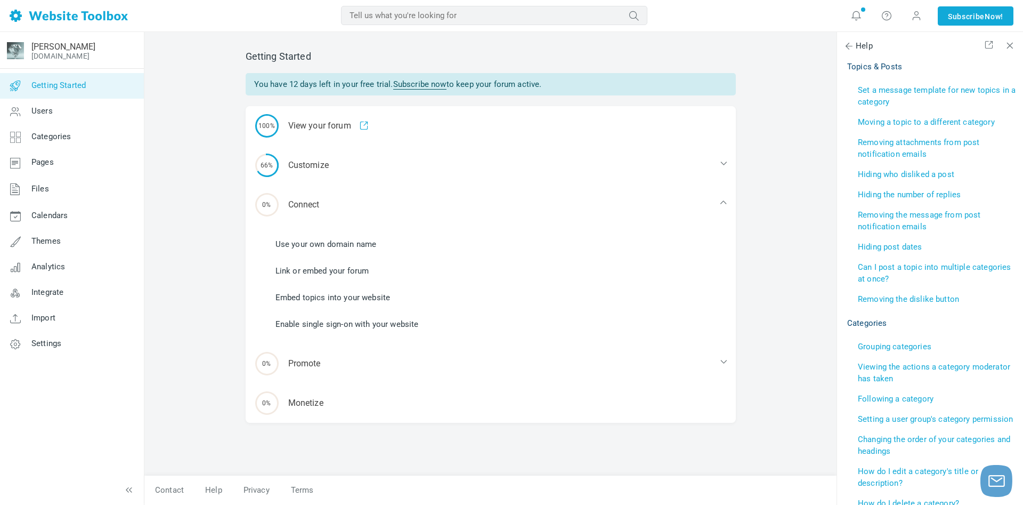
click at [206, 211] on div "Getting Started You have 12 days left in your free trial. Subscribe now to keep…" at bounding box center [490, 268] width 692 height 473
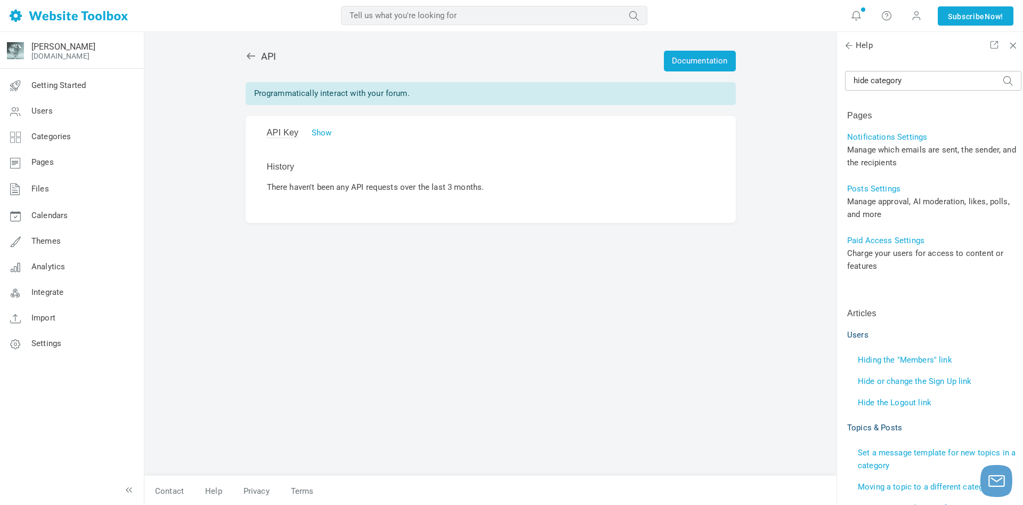
scroll to position [345, 0]
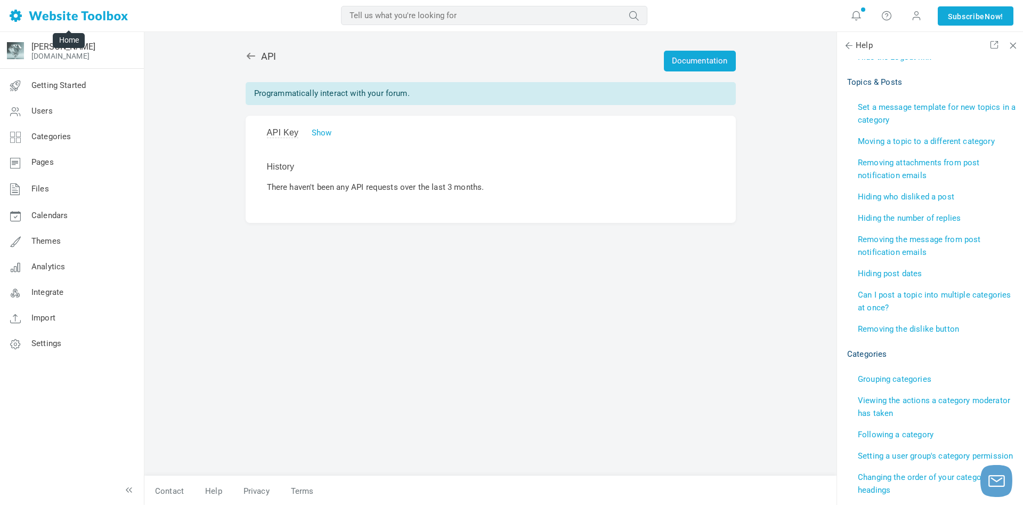
click at [103, 17] on img at bounding box center [69, 16] width 118 height 12
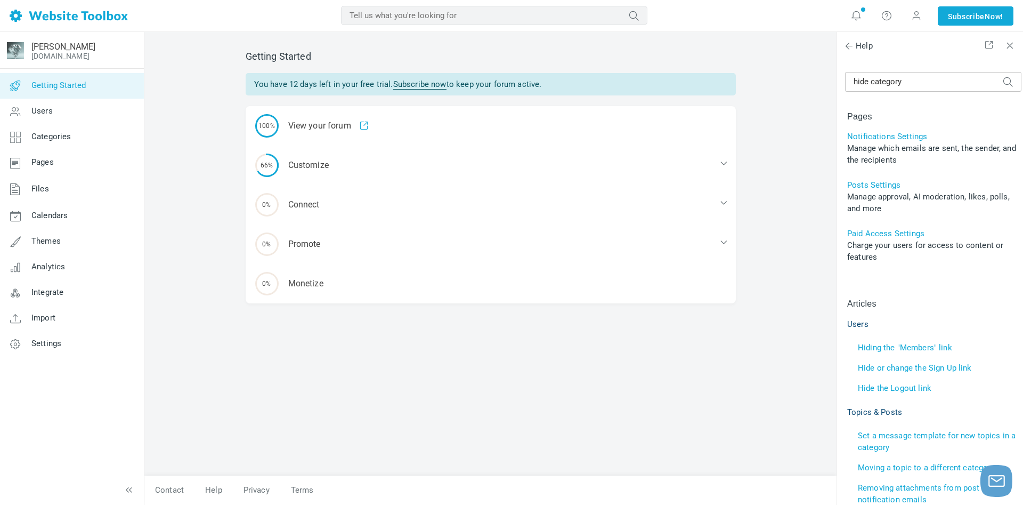
scroll to position [345, 0]
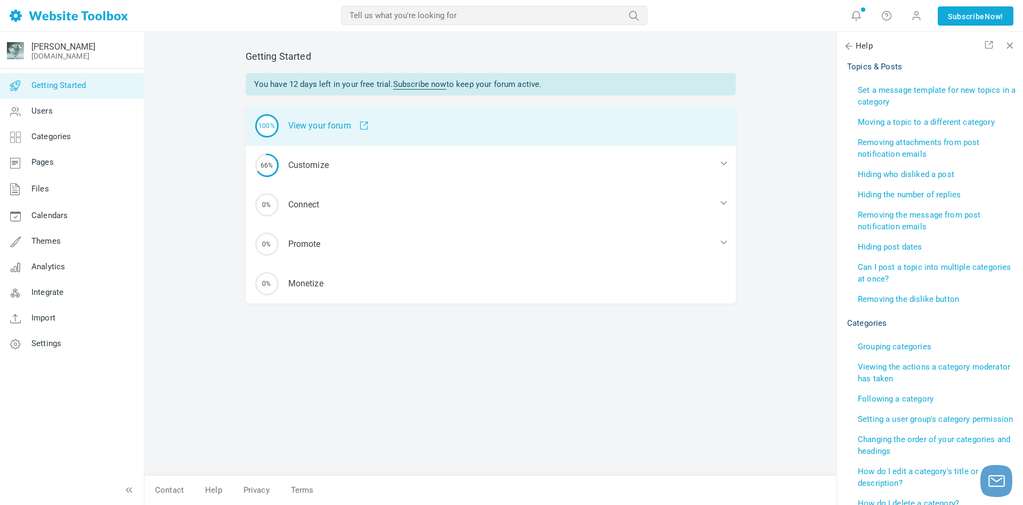
click at [329, 127] on div "100% View your forum" at bounding box center [491, 125] width 490 height 39
